Goal: Task Accomplishment & Management: Manage account settings

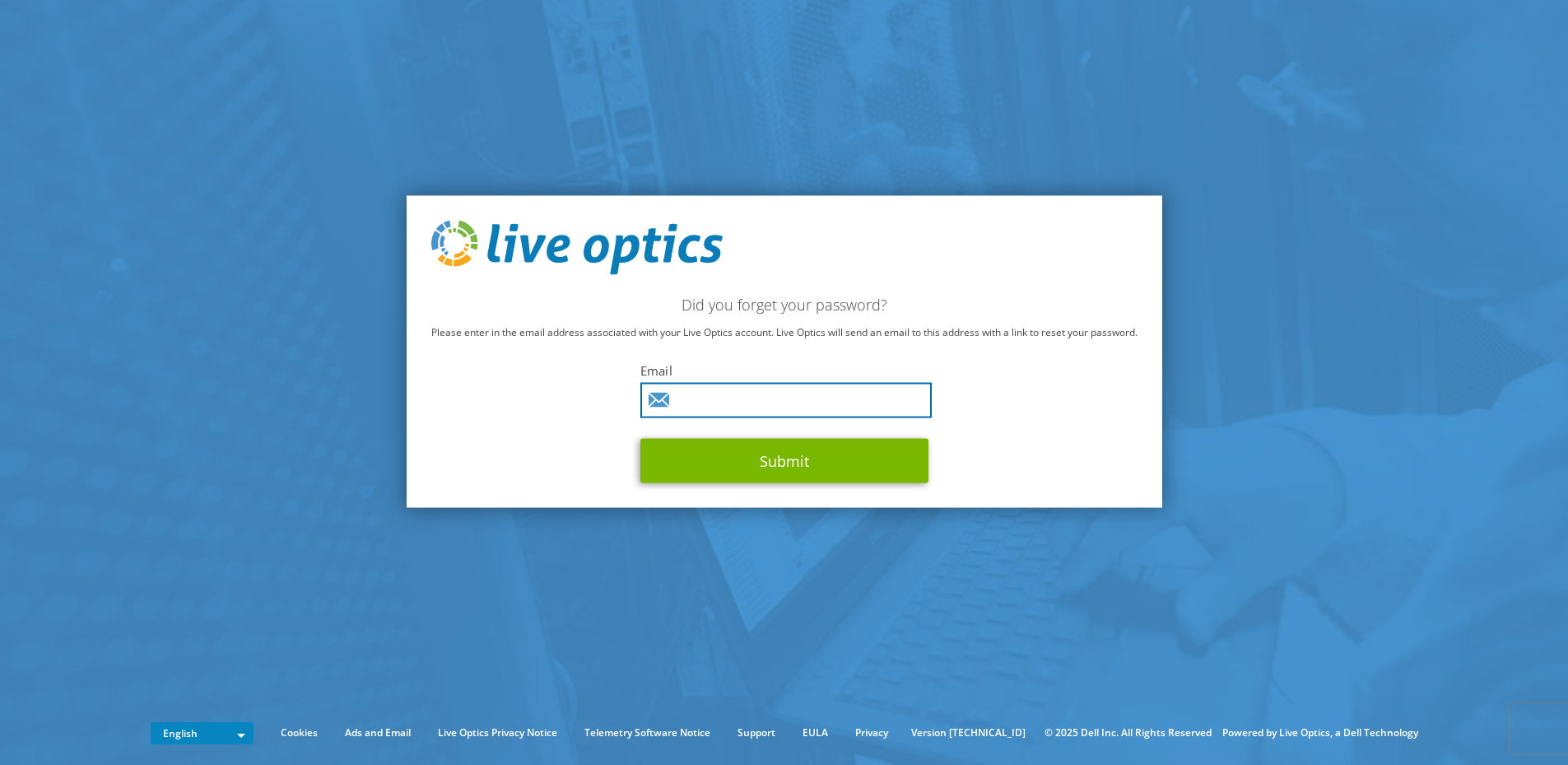
click at [725, 409] on input "text" at bounding box center [787, 400] width 292 height 35
type input "rolf.overwijk@proact.nl"
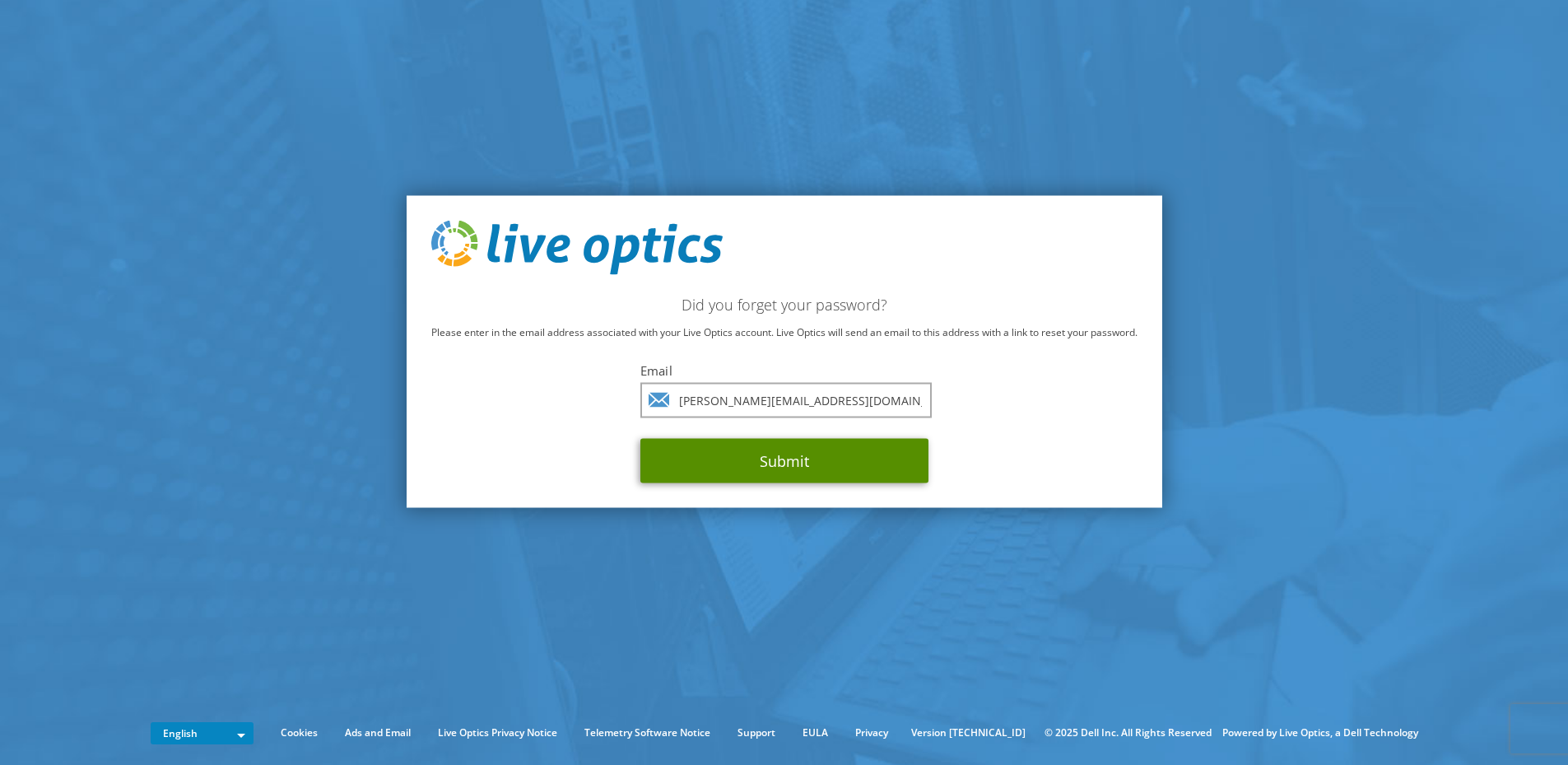
click at [834, 470] on button "Submit" at bounding box center [785, 460] width 288 height 45
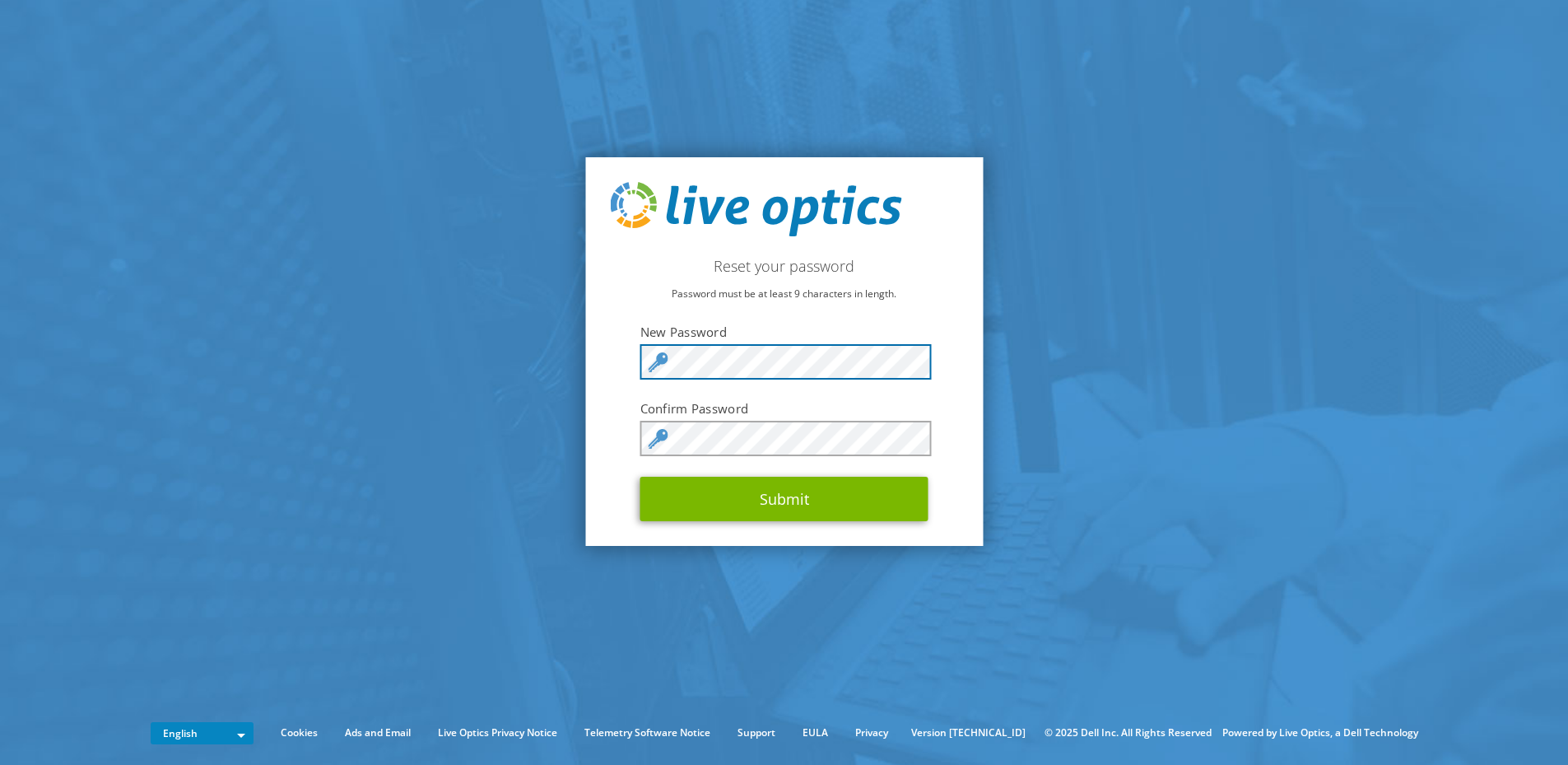
click at [616, 366] on div "Reset your password Password must be at least 9 characters in length. New Passw…" at bounding box center [784, 351] width 398 height 389
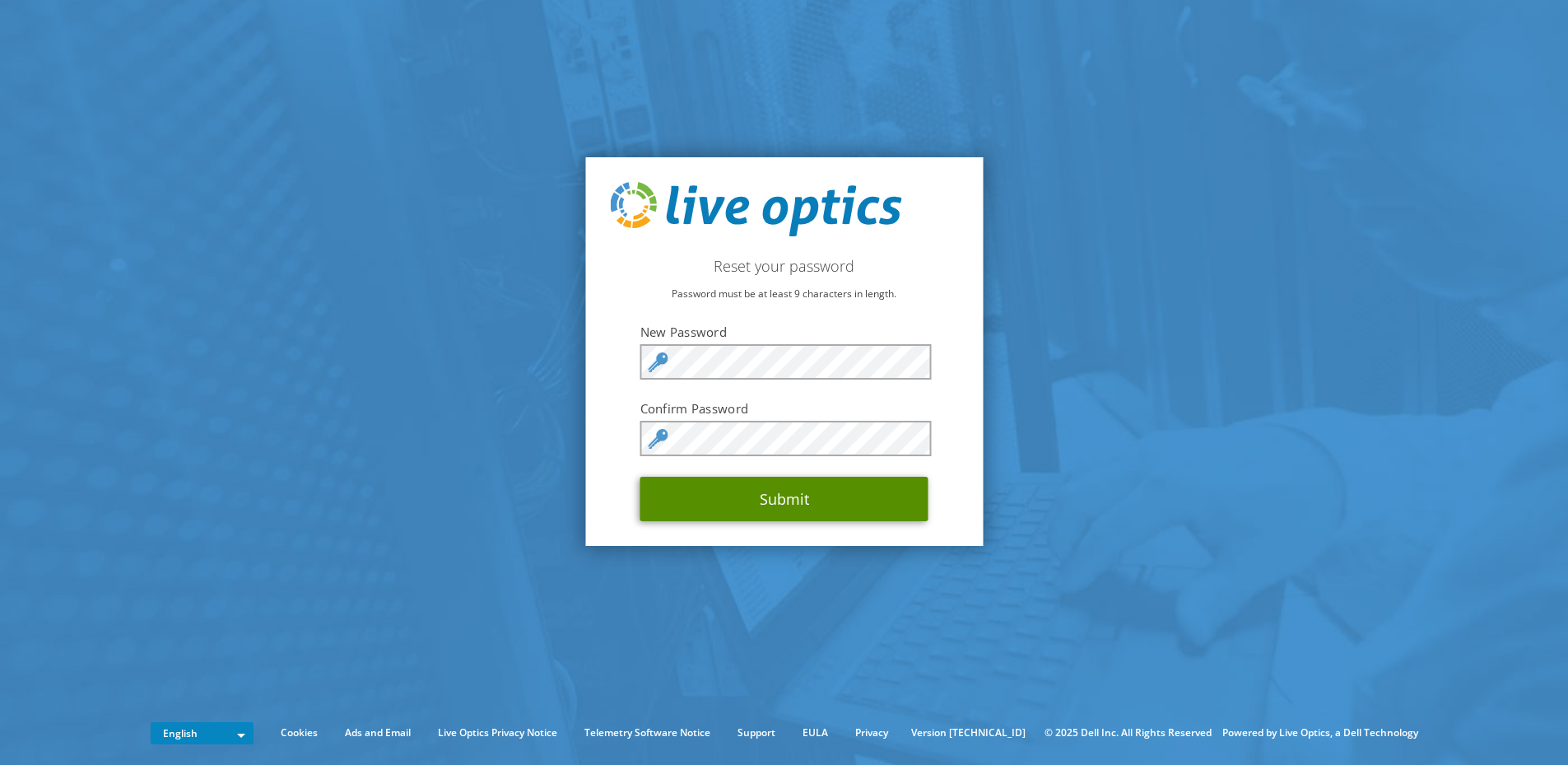
click at [801, 510] on button "Submit" at bounding box center [785, 498] width 288 height 45
